Goal: Task Accomplishment & Management: Use online tool/utility

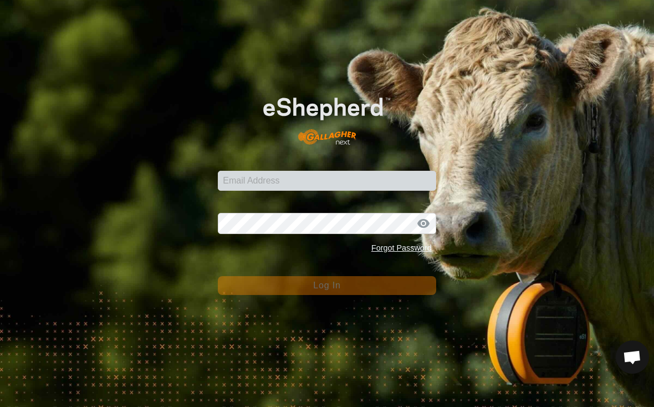
scroll to position [1663, 0]
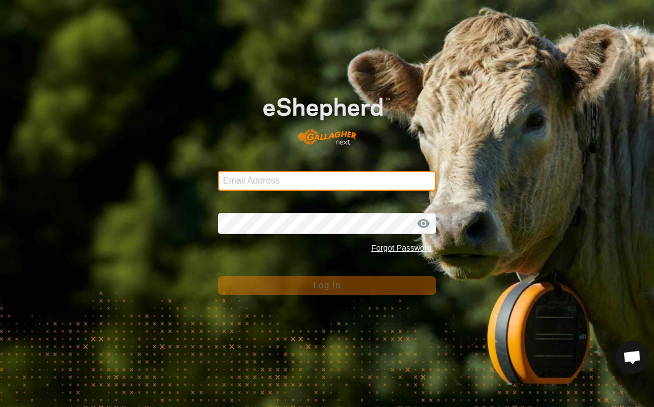
click at [252, 179] on input "Email Address" at bounding box center [327, 181] width 218 height 20
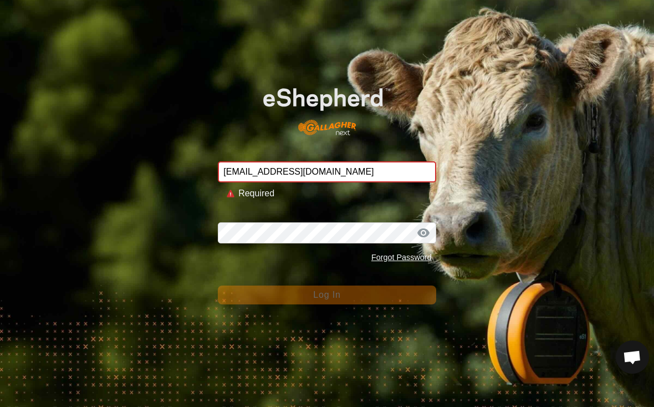
type input "[EMAIL_ADDRESS][DOMAIN_NAME]"
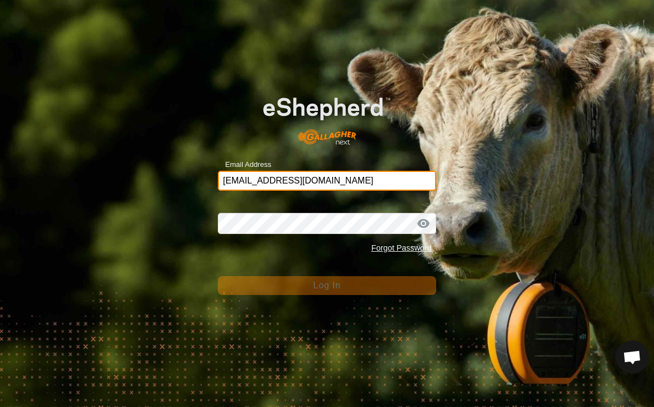
click at [327, 285] on button "Log In" at bounding box center [327, 285] width 218 height 19
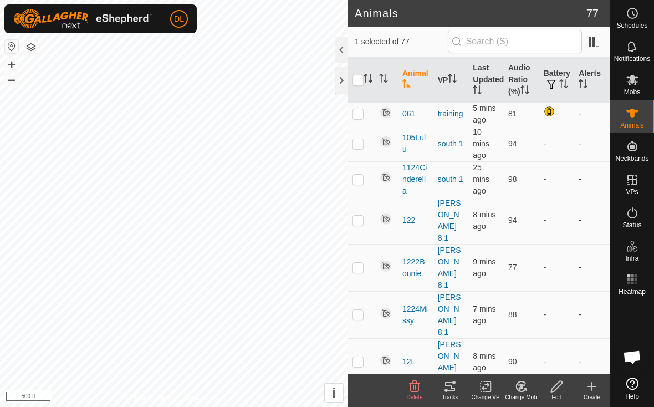
click at [448, 394] on div "Tracks" at bounding box center [449, 397] width 35 height 8
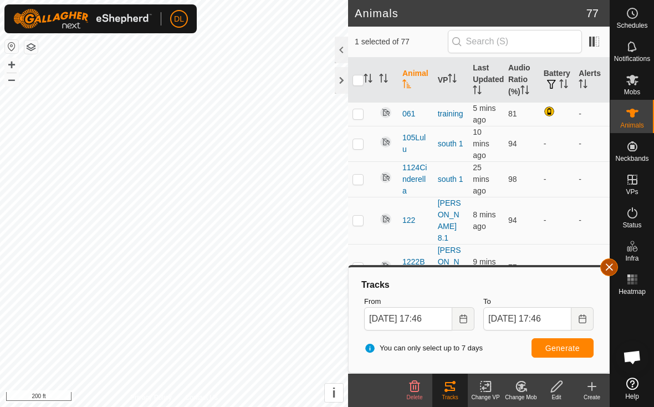
click at [608, 265] on button "button" at bounding box center [609, 267] width 18 height 18
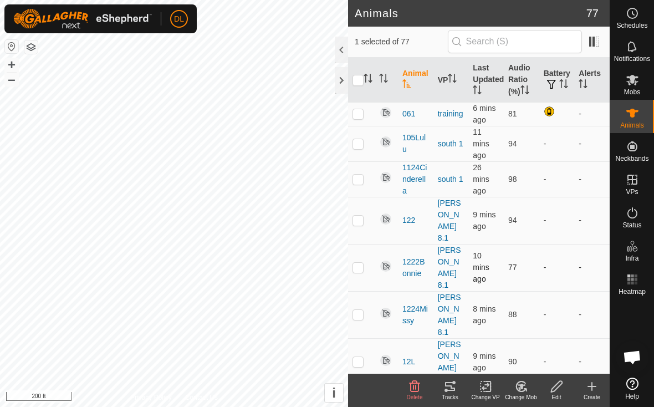
checkbox input "false"
click at [448, 386] on icon at bounding box center [449, 386] width 13 height 13
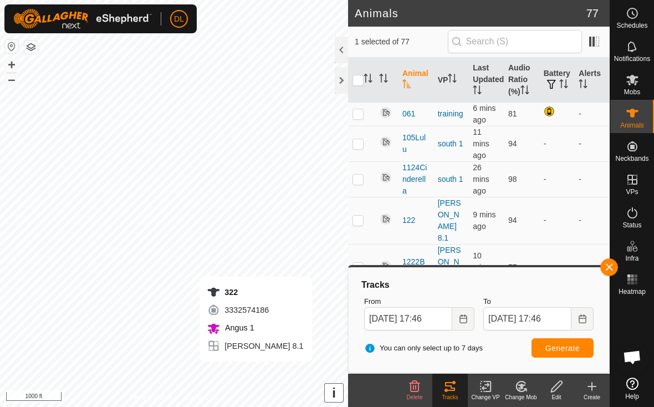
checkbox input "false"
checkbox input "true"
click at [574, 351] on span "Generate" at bounding box center [562, 348] width 34 height 9
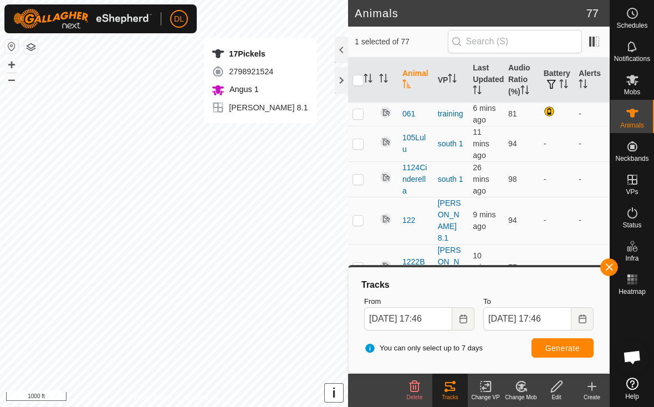
checkbox input "true"
checkbox input "false"
click at [559, 346] on span "Generate" at bounding box center [562, 348] width 34 height 9
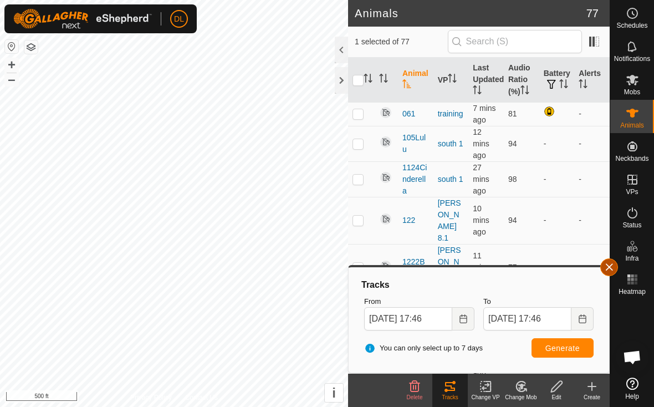
click at [613, 266] on button "button" at bounding box center [609, 267] width 18 height 18
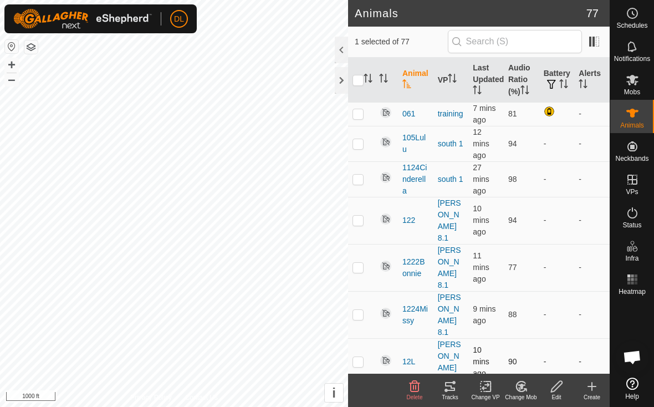
checkbox input "false"
click at [457, 385] on tracks-svg-icon at bounding box center [449, 386] width 35 height 13
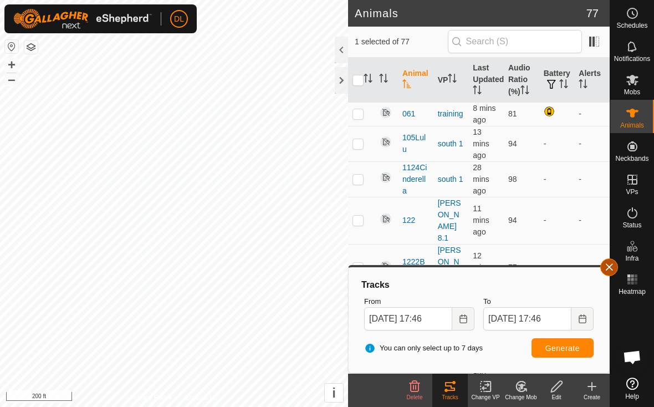
click at [613, 268] on button "button" at bounding box center [609, 267] width 18 height 18
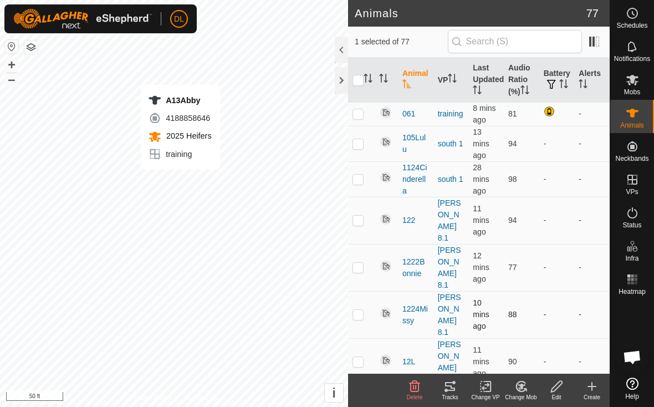
checkbox input "false"
click at [449, 392] on icon at bounding box center [449, 386] width 13 height 13
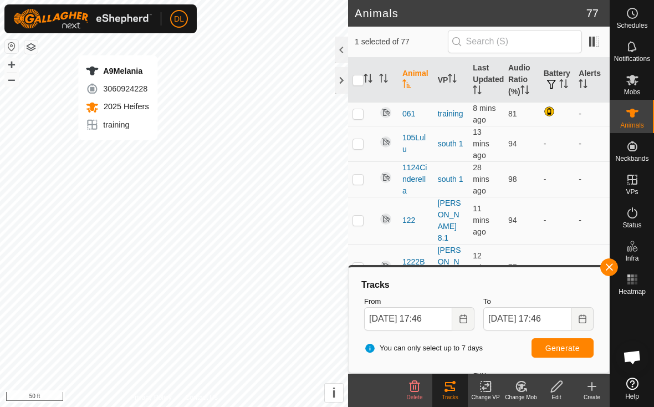
checkbox input "false"
checkbox input "true"
click at [565, 349] on span "Generate" at bounding box center [562, 348] width 34 height 9
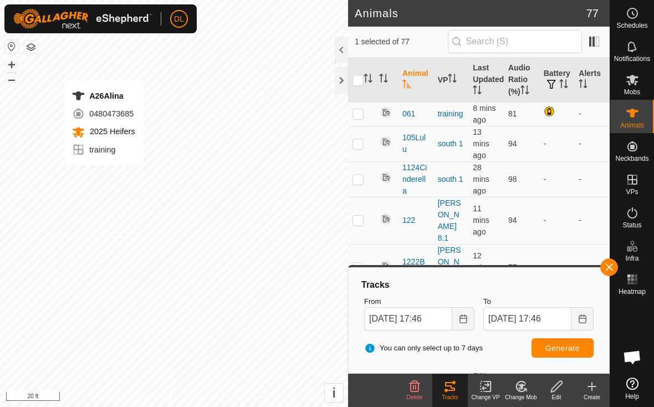
checkbox input "true"
checkbox input "false"
click at [574, 350] on span "Generate" at bounding box center [562, 348] width 34 height 9
checkbox input "true"
checkbox input "false"
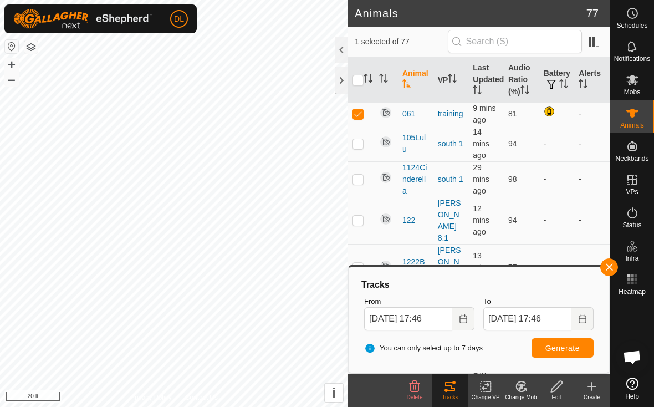
click at [584, 347] on button "Generate" at bounding box center [563, 347] width 62 height 19
checkbox input "false"
checkbox input "true"
click at [560, 345] on span "Generate" at bounding box center [562, 348] width 34 height 9
checkbox input "true"
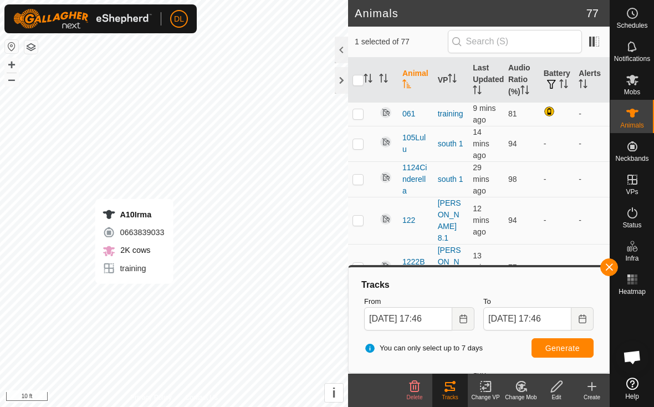
checkbox input "false"
click at [575, 351] on span "Generate" at bounding box center [562, 348] width 34 height 9
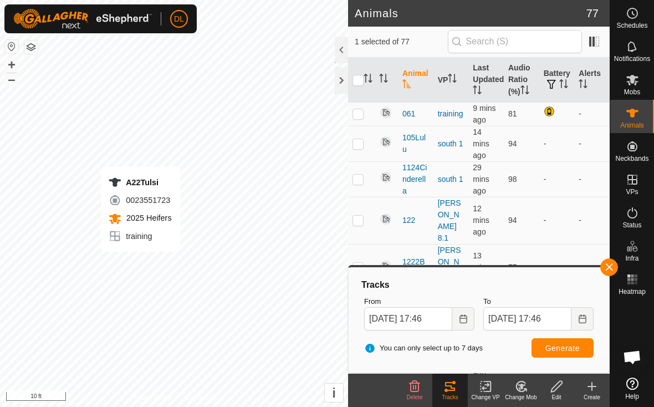
checkbox input "false"
click at [559, 349] on span "Generate" at bounding box center [562, 348] width 34 height 9
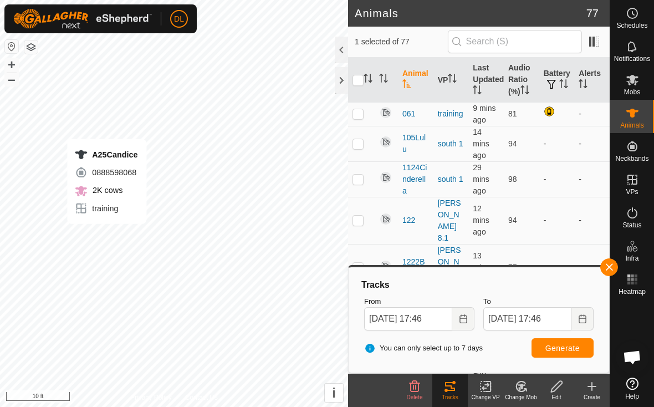
checkbox input "false"
checkbox input "true"
click at [579, 349] on span "Generate" at bounding box center [562, 348] width 34 height 9
checkbox input "true"
checkbox input "false"
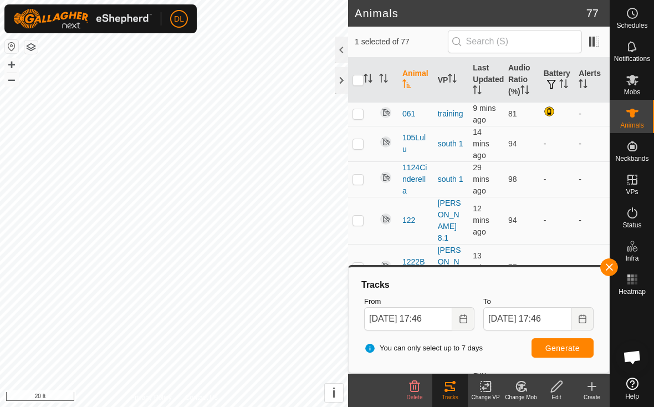
click at [589, 347] on button "Generate" at bounding box center [563, 347] width 62 height 19
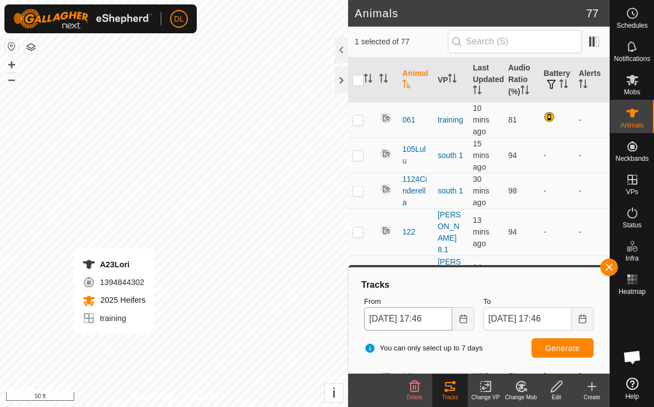
checkbox input "false"
click at [552, 350] on span "Generate" at bounding box center [562, 348] width 34 height 9
checkbox input "false"
click at [557, 342] on button "Generate" at bounding box center [563, 347] width 62 height 19
click at [614, 269] on button "button" at bounding box center [609, 267] width 18 height 18
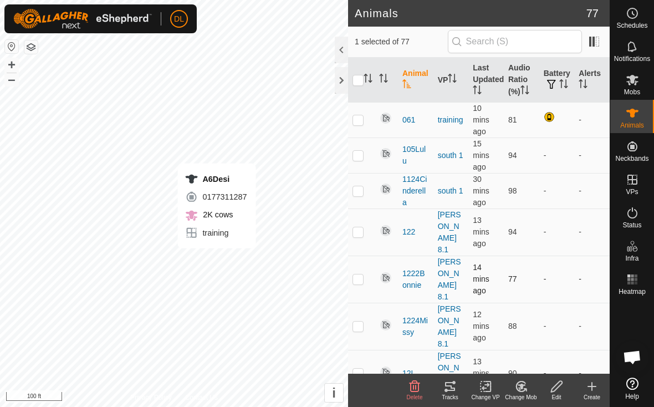
checkbox input "false"
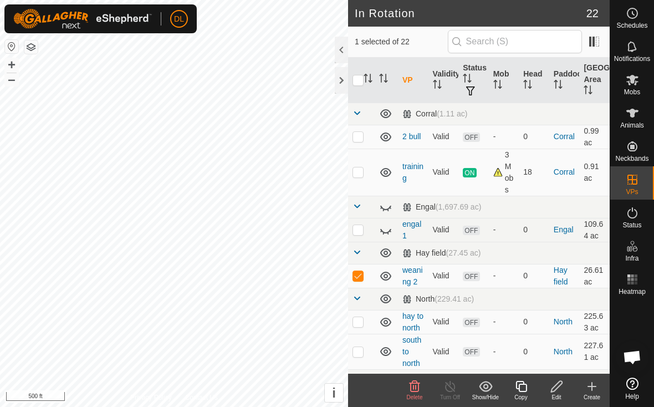
click at [561, 392] on icon at bounding box center [557, 386] width 14 height 13
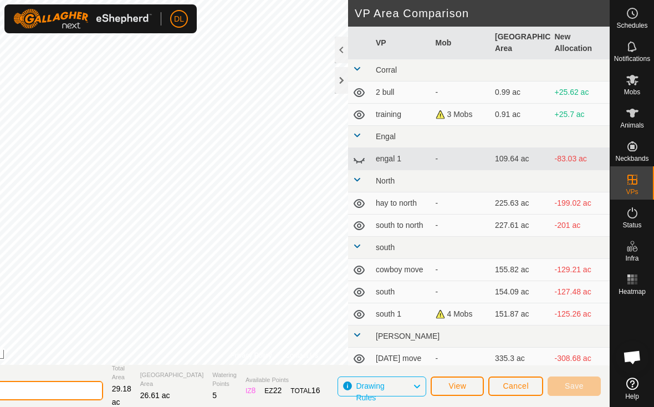
scroll to position [2, 0]
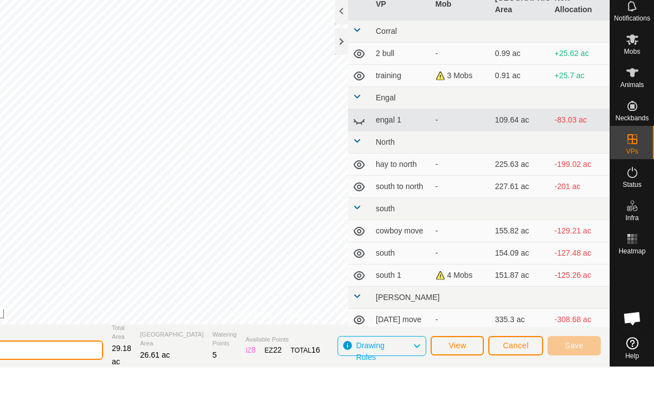
drag, startPoint x: 56, startPoint y: 390, endPoint x: 7, endPoint y: 390, distance: 48.8
click at [7, 390] on html "DL Schedules Notifications Mobs Animals Neckbands VPs Status Infra Heatmap Help…" at bounding box center [327, 201] width 654 height 407
type input "w"
type input "2025 heifers"
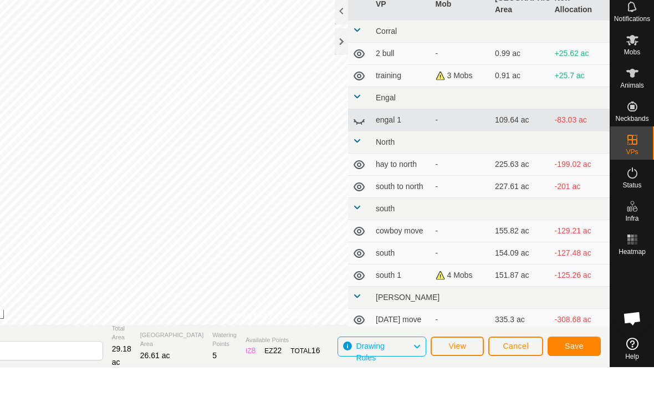
click at [572, 364] on div "DRAW IZ EZ Delete VP Area Comparison VP Mob [GEOGRAPHIC_DATA] Area New Allocati…" at bounding box center [274, 385] width 671 height 42
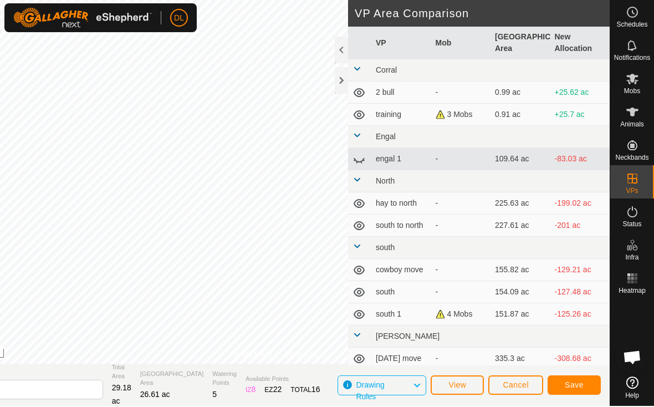
click at [523, 388] on span "Cancel" at bounding box center [516, 384] width 26 height 9
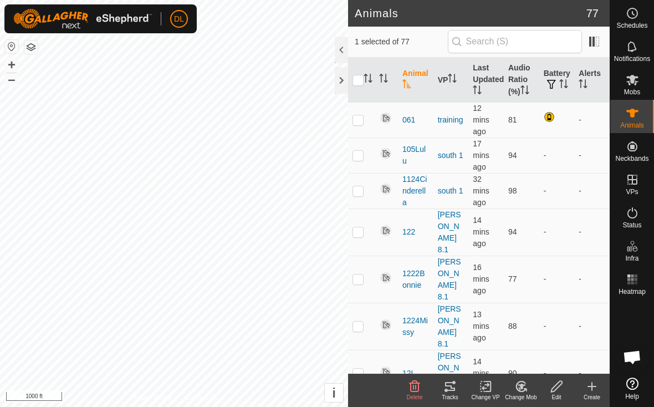
click at [451, 388] on icon at bounding box center [449, 386] width 13 height 13
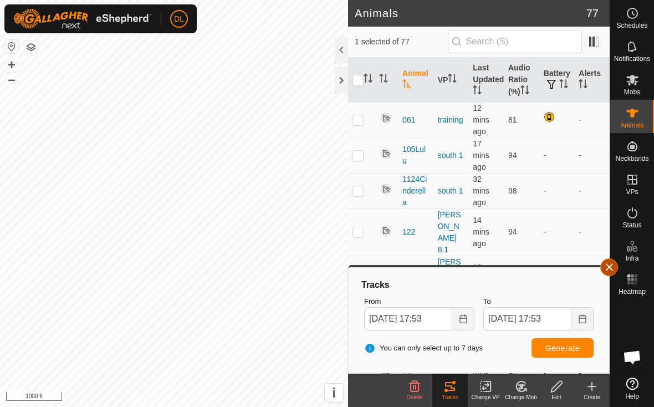
click at [606, 267] on button "button" at bounding box center [609, 267] width 18 height 18
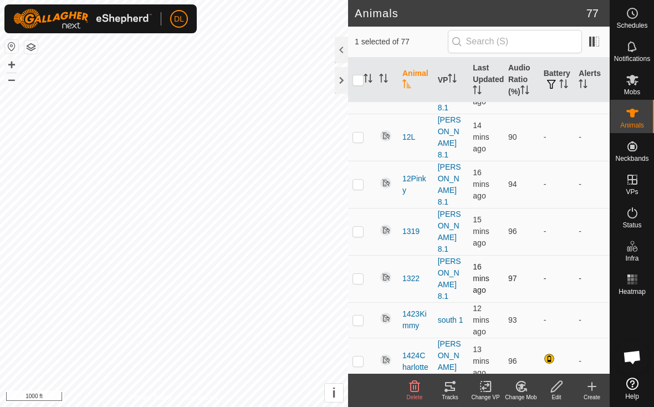
scroll to position [228, 0]
